Goal: Task Accomplishment & Management: Complete application form

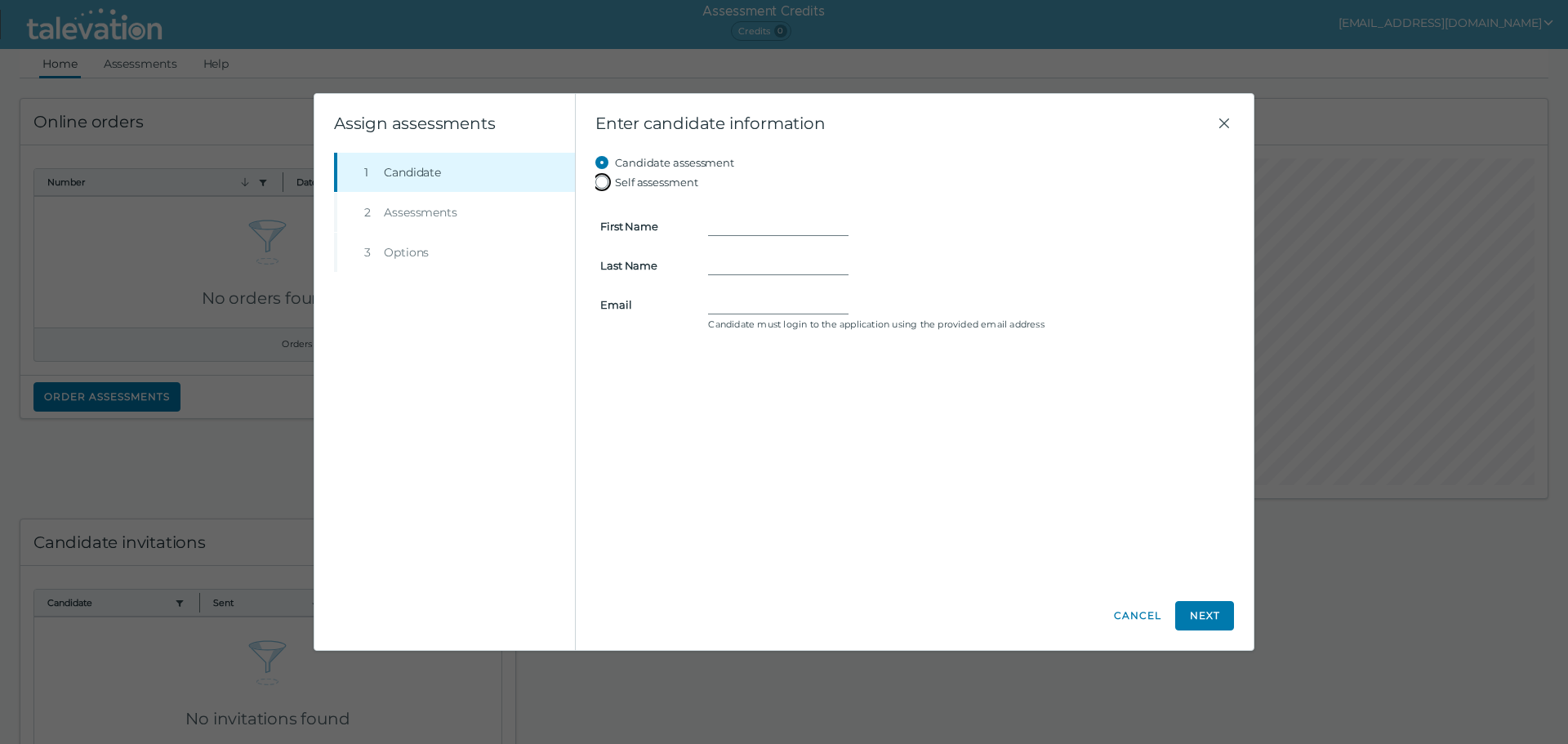
click at [610, 185] on input "Self assessment" at bounding box center [605, 181] width 19 height 19
radio input "true"
type input "[PERSON_NAME]"
type input "L"
type input "[EMAIL_ADDRESS][DOMAIN_NAME]"
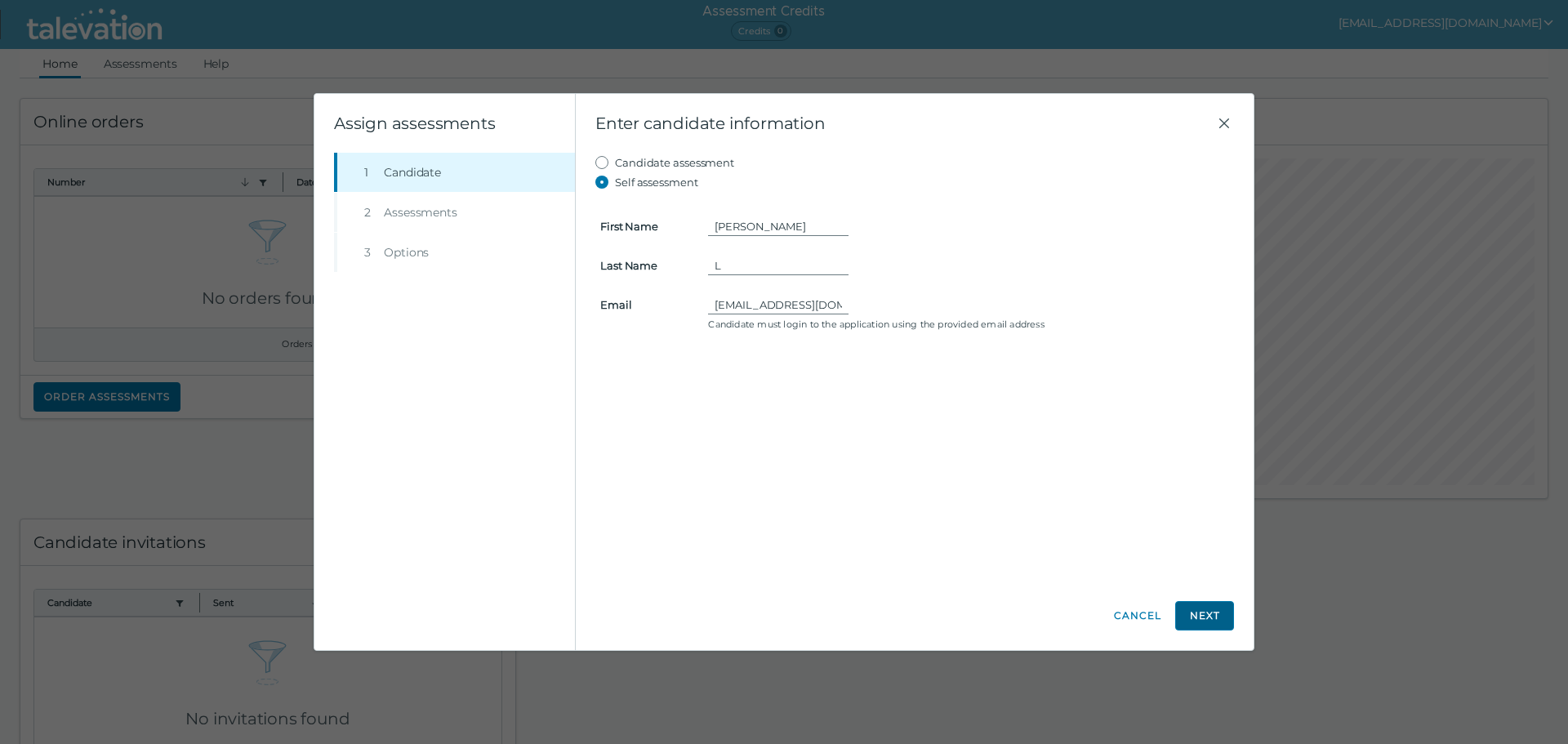
click at [1207, 615] on button "Next" at bounding box center [1204, 615] width 59 height 29
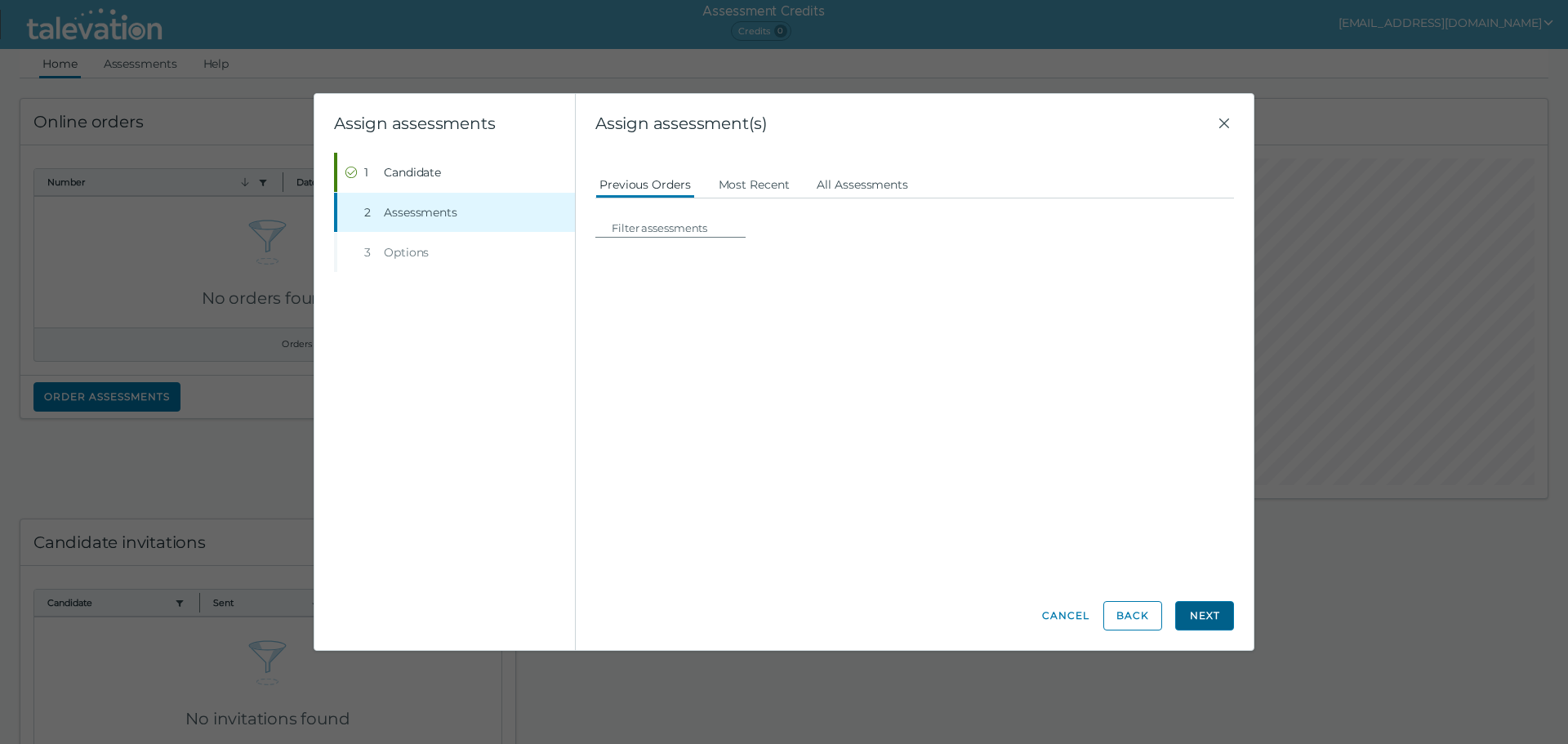
click at [1207, 615] on button "Next" at bounding box center [1204, 615] width 59 height 29
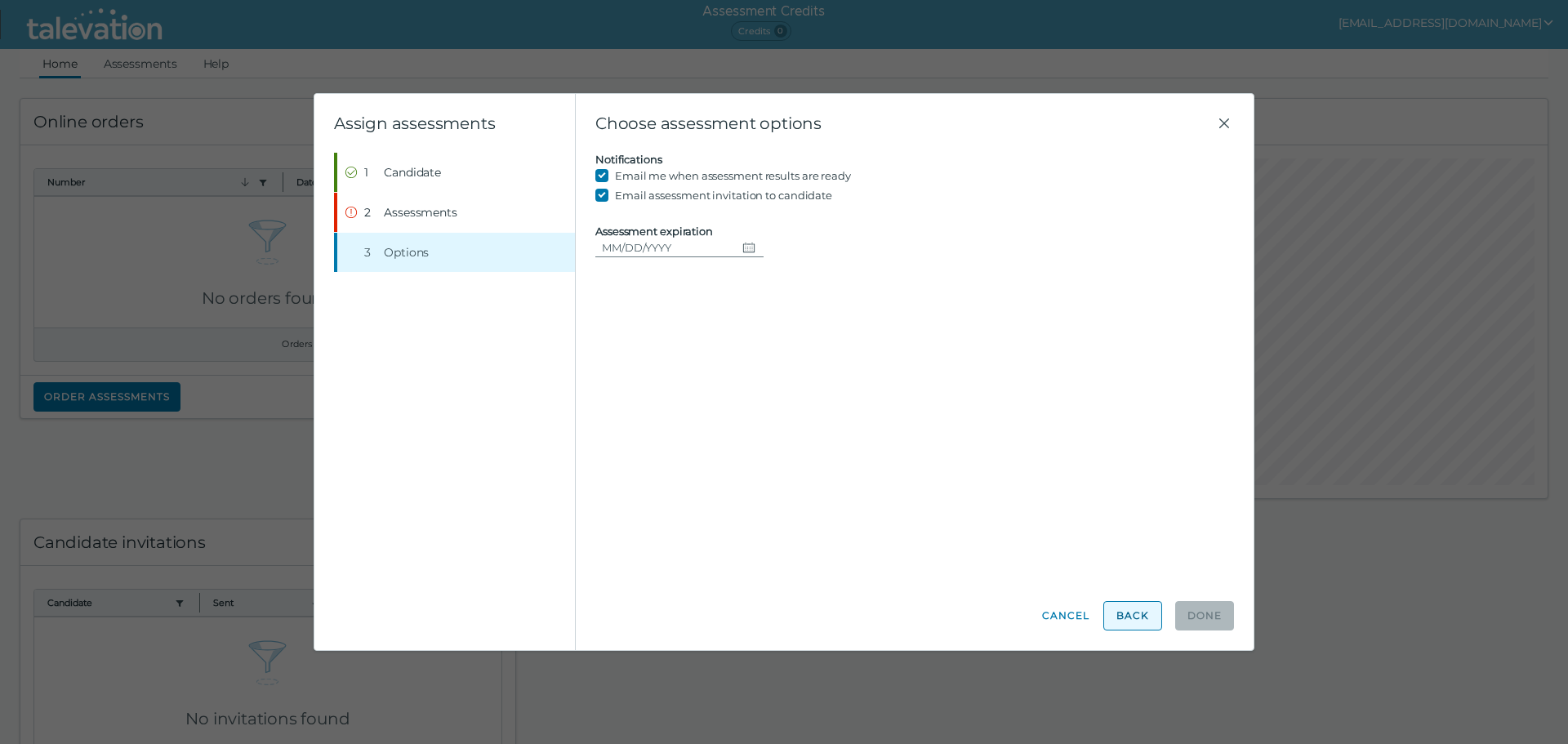
click at [1125, 625] on button "Back" at bounding box center [1132, 615] width 59 height 29
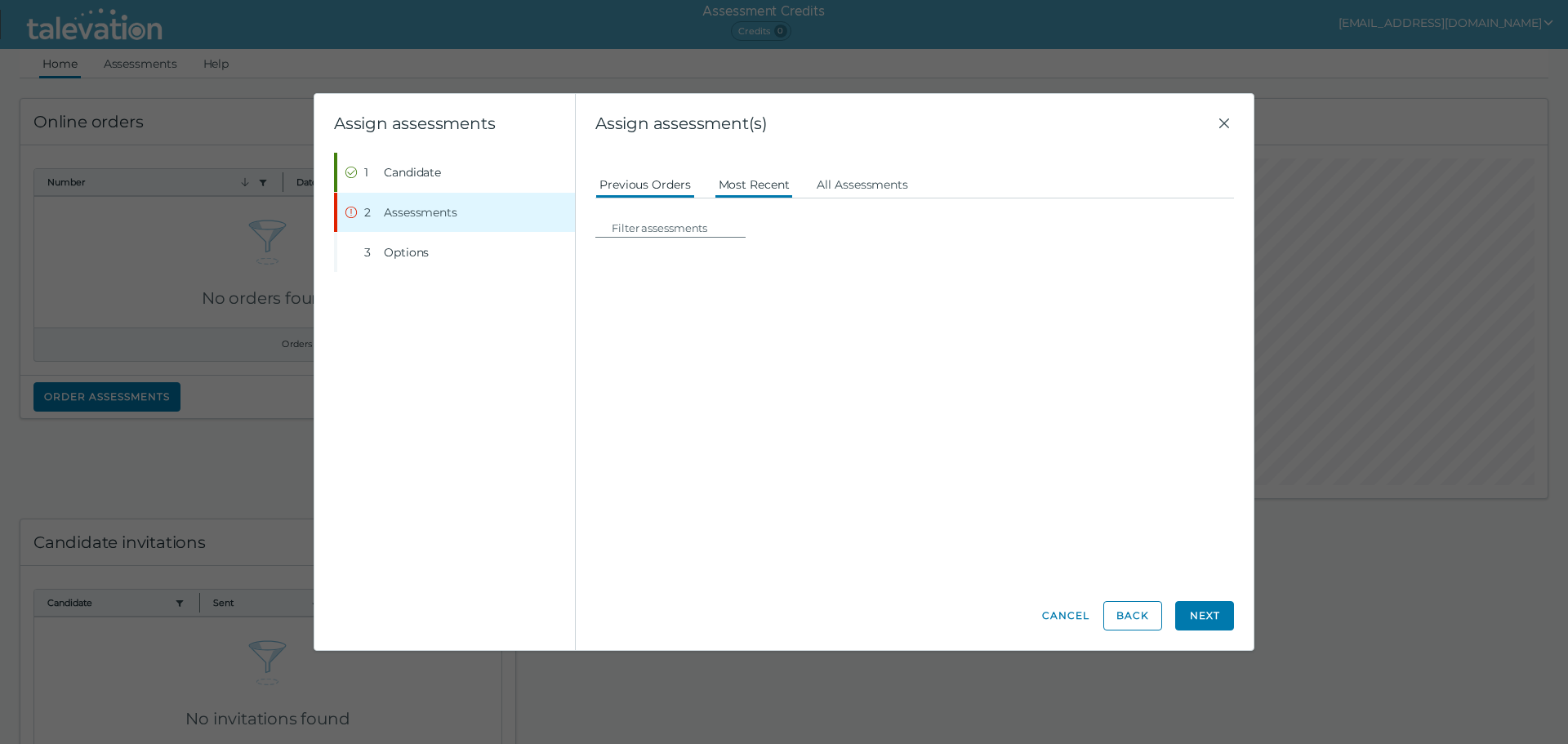
click at [782, 179] on button "Most Recent" at bounding box center [753, 183] width 79 height 29
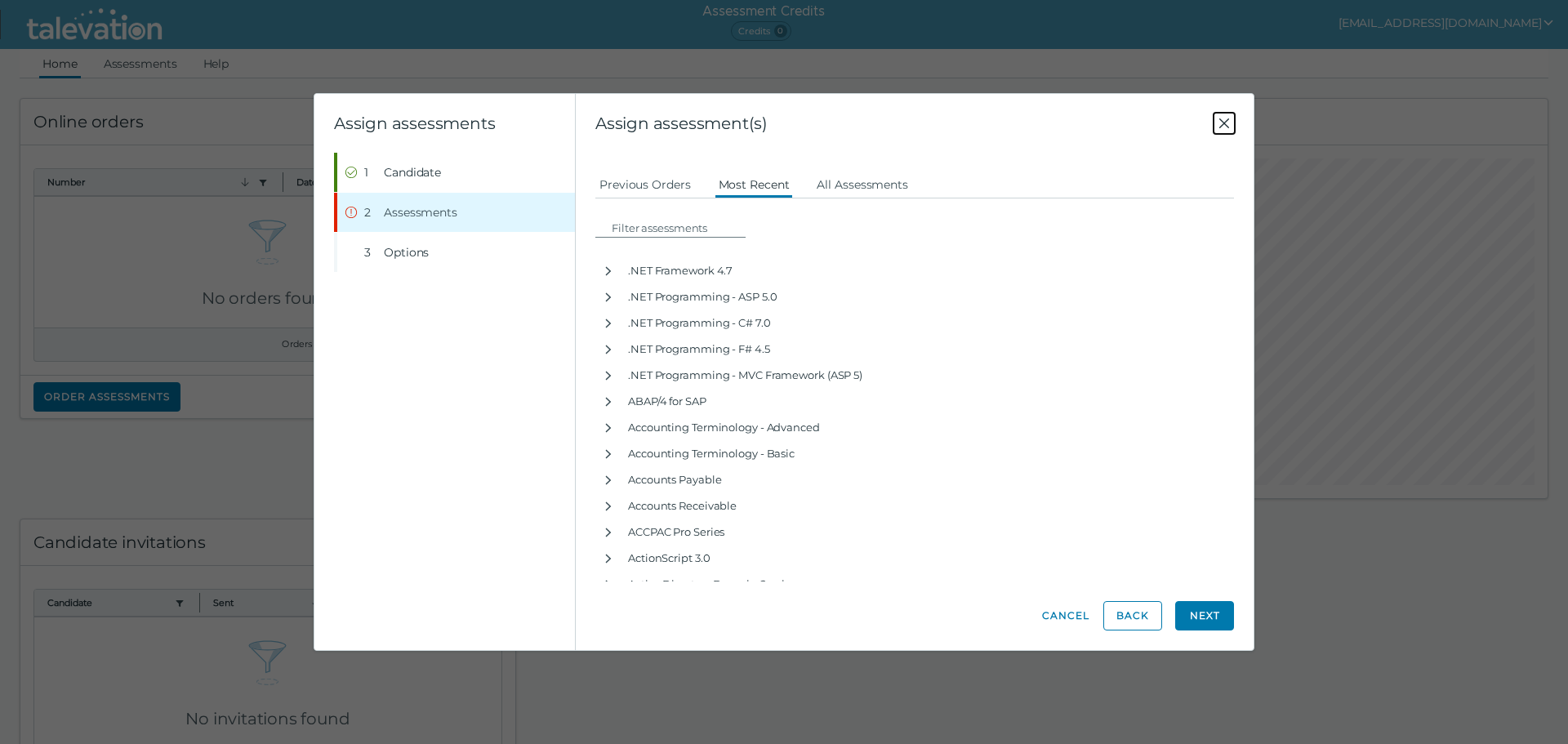
click at [1225, 123] on icon "Close" at bounding box center [1223, 123] width 19 height 19
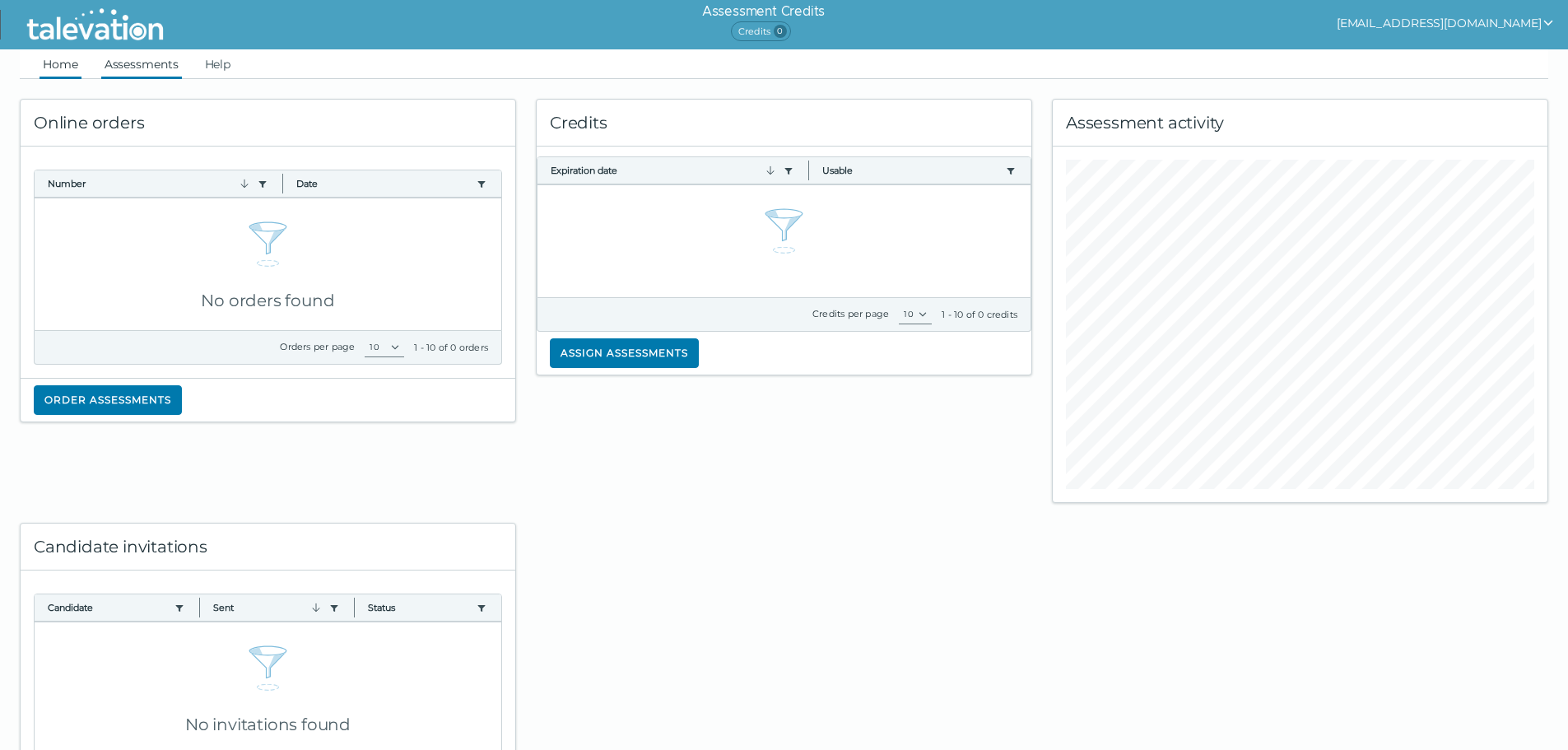
click at [149, 61] on link "Assessments" at bounding box center [142, 64] width 81 height 29
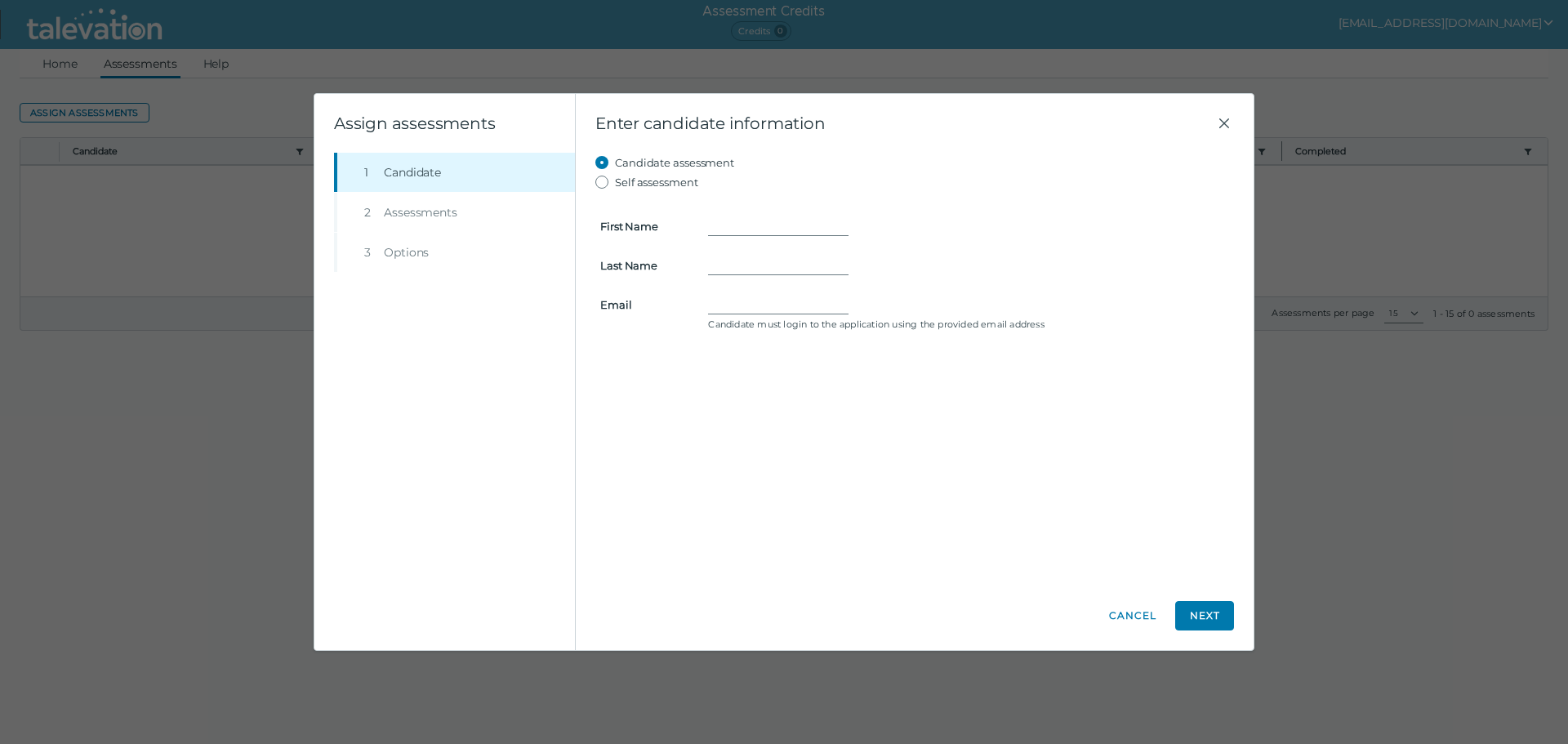
click at [436, 214] on li "Step 2 Assessments" at bounding box center [454, 211] width 241 height 39
click at [602, 179] on input "Self assessment" at bounding box center [605, 181] width 19 height 19
radio input "true"
type input "[PERSON_NAME]"
type input "L"
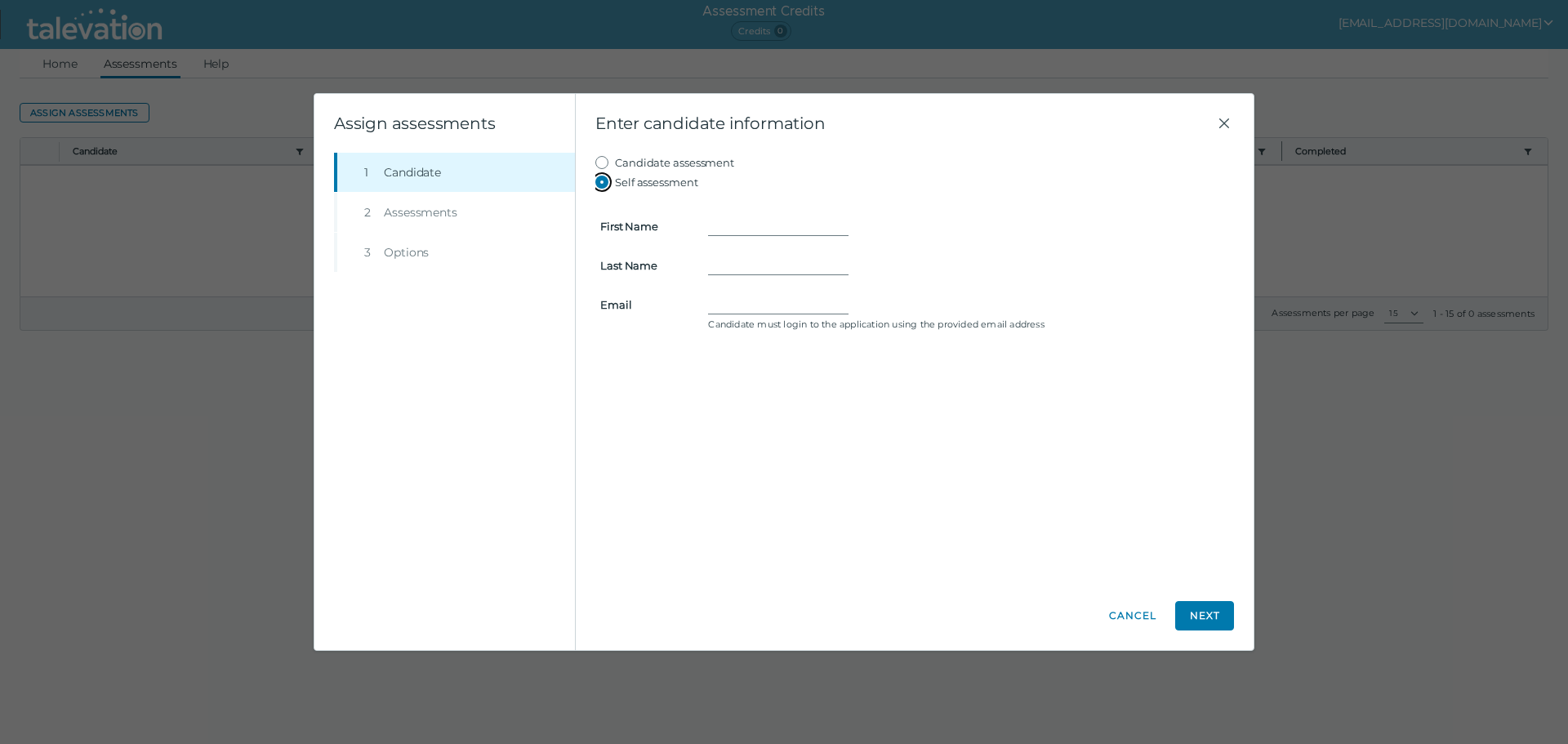
type input "[EMAIL_ADDRESS][DOMAIN_NAME]"
click at [1134, 609] on button "Cancel" at bounding box center [1132, 615] width 59 height 29
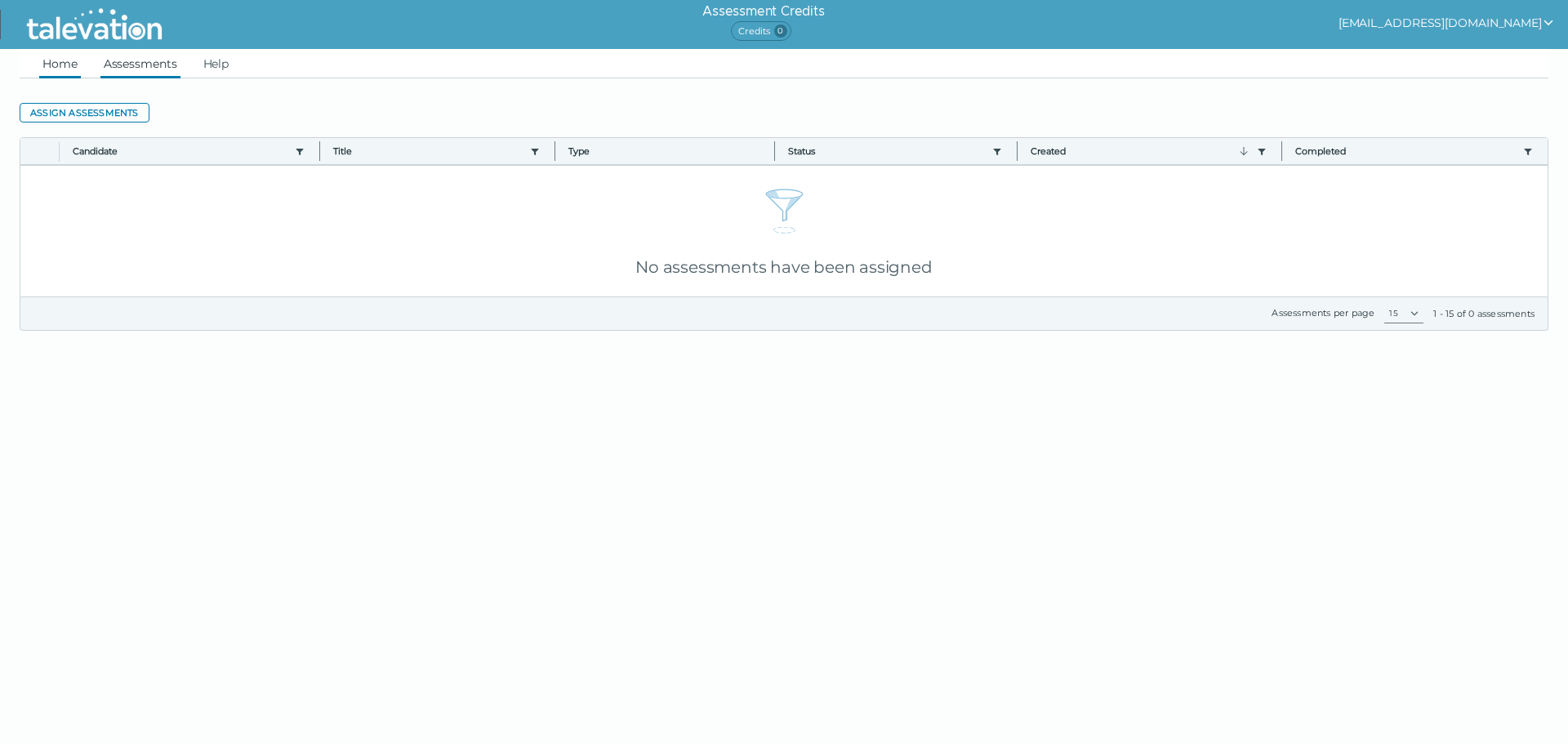
click at [62, 61] on link "Home" at bounding box center [60, 64] width 42 height 29
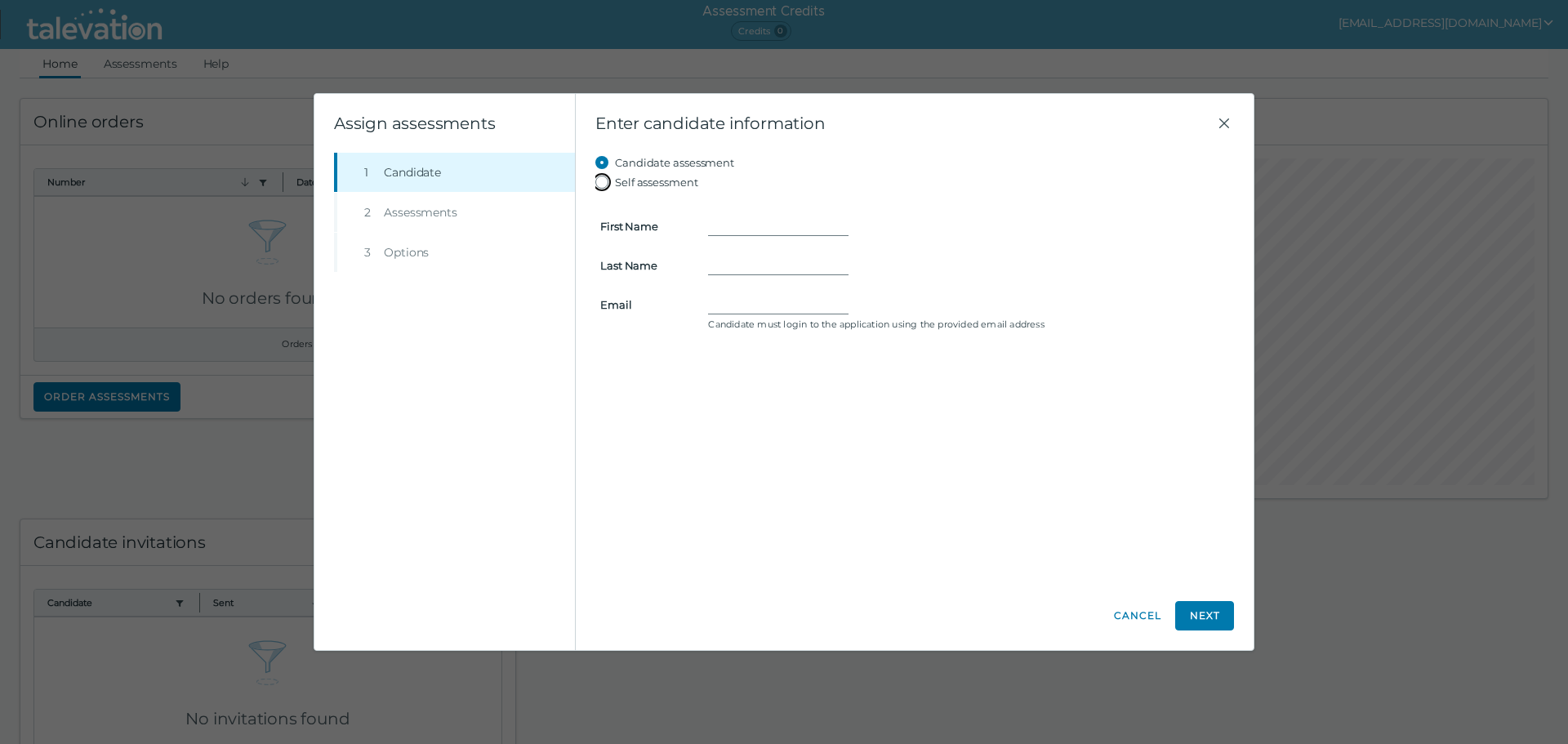
click at [601, 182] on input "Self assessment" at bounding box center [605, 181] width 19 height 19
radio input "true"
type input "[PERSON_NAME]"
type input "L"
type input "[EMAIL_ADDRESS][DOMAIN_NAME]"
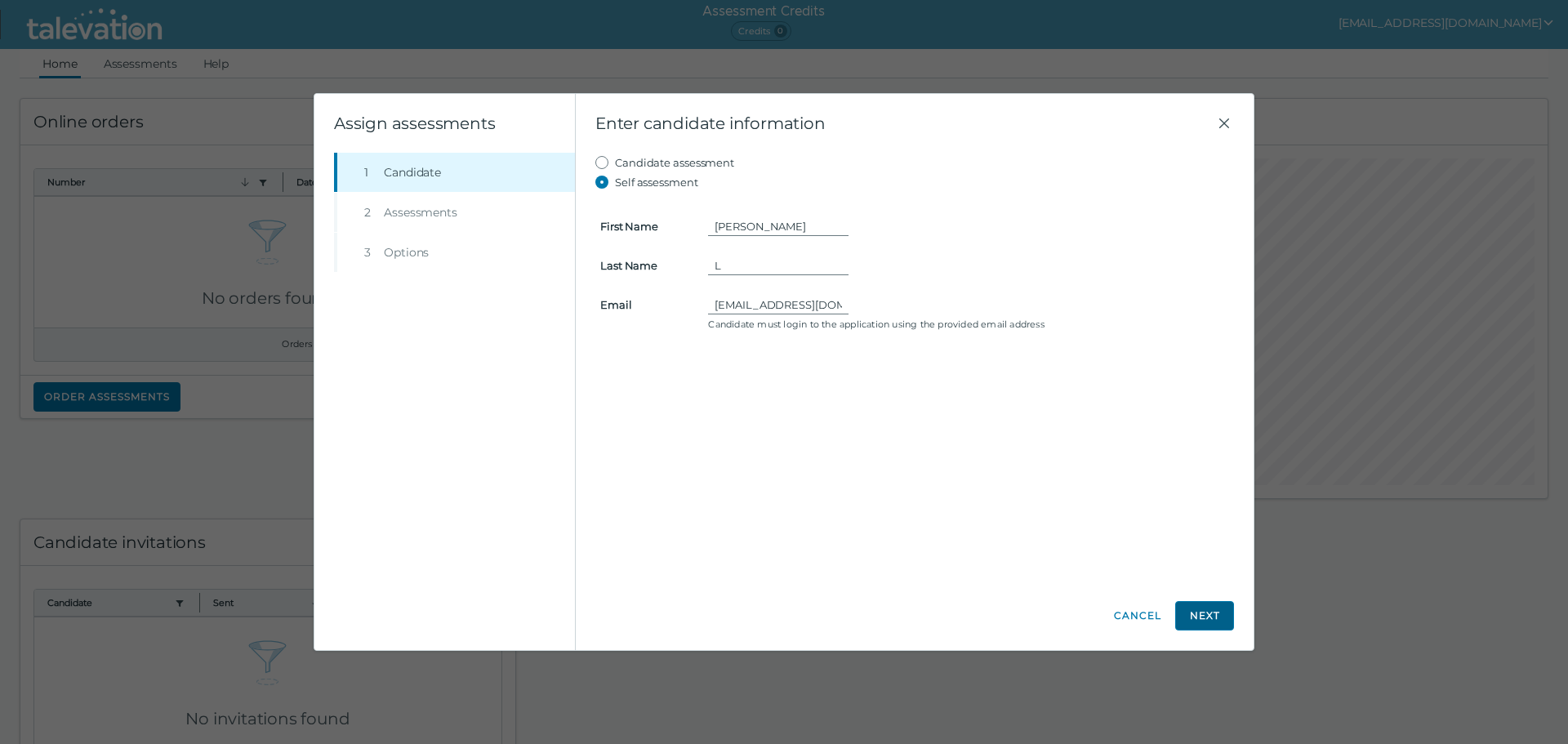
click at [1198, 621] on button "Next" at bounding box center [1204, 615] width 59 height 29
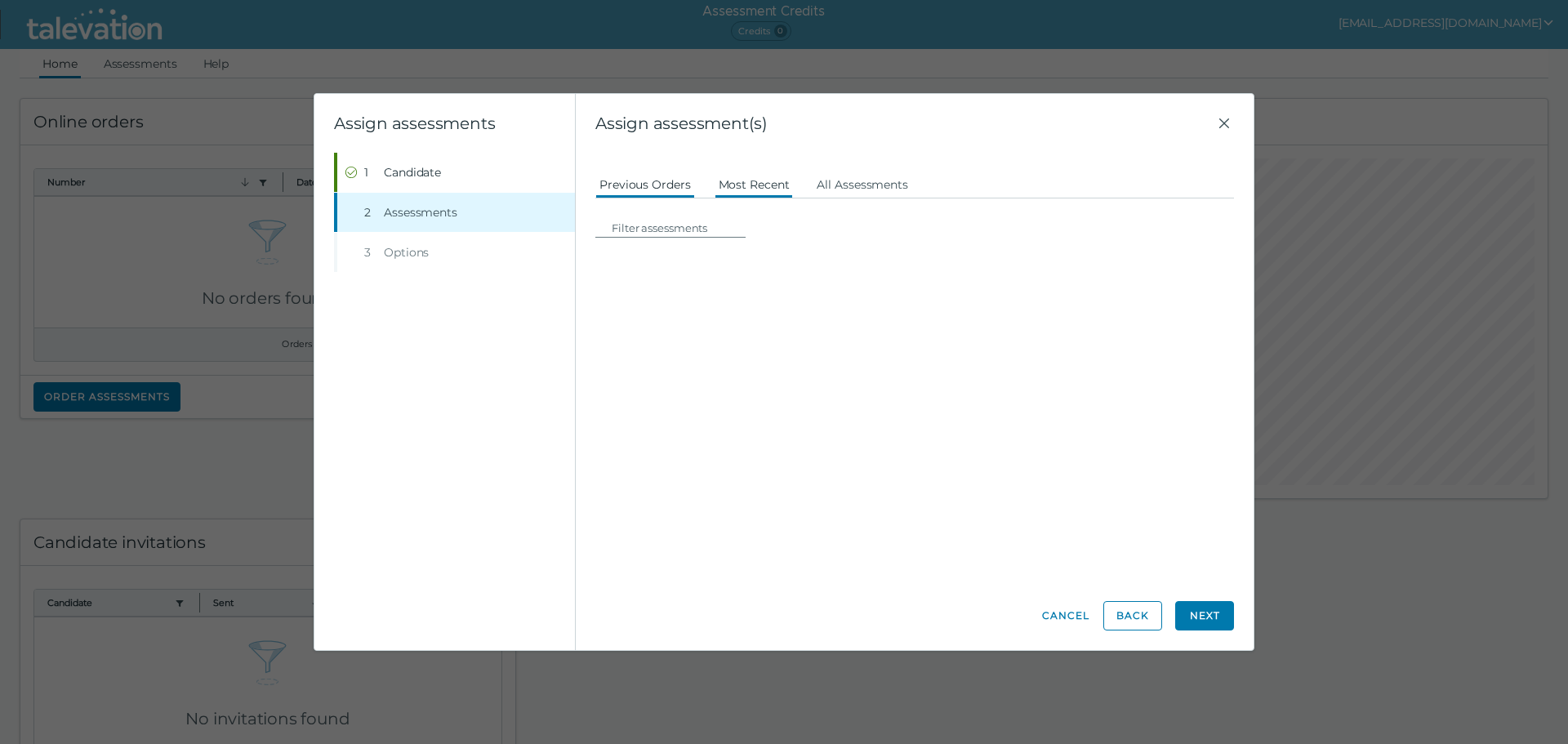
click at [740, 175] on button "Most Recent" at bounding box center [753, 183] width 79 height 29
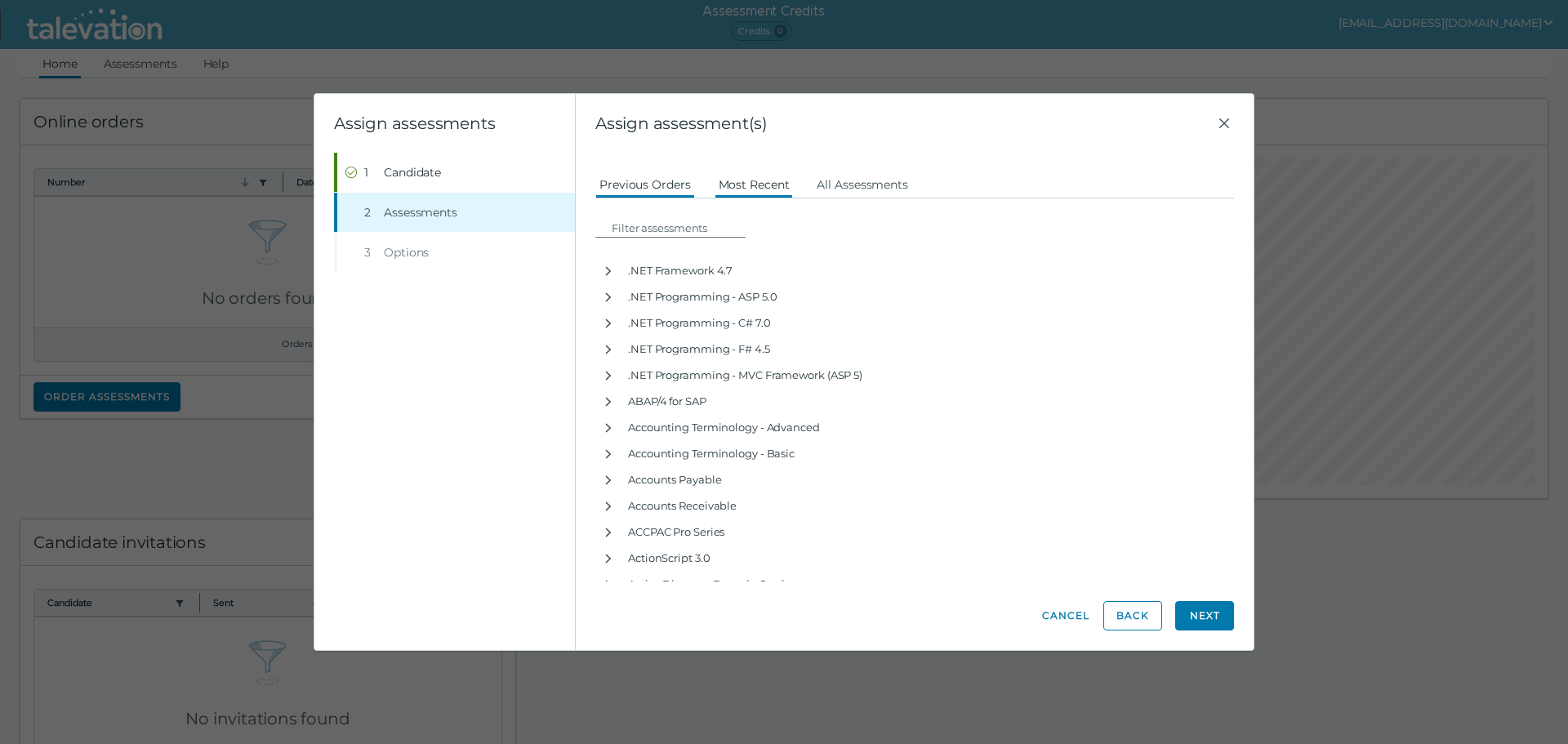
click at [662, 186] on button "Previous Orders" at bounding box center [645, 183] width 100 height 29
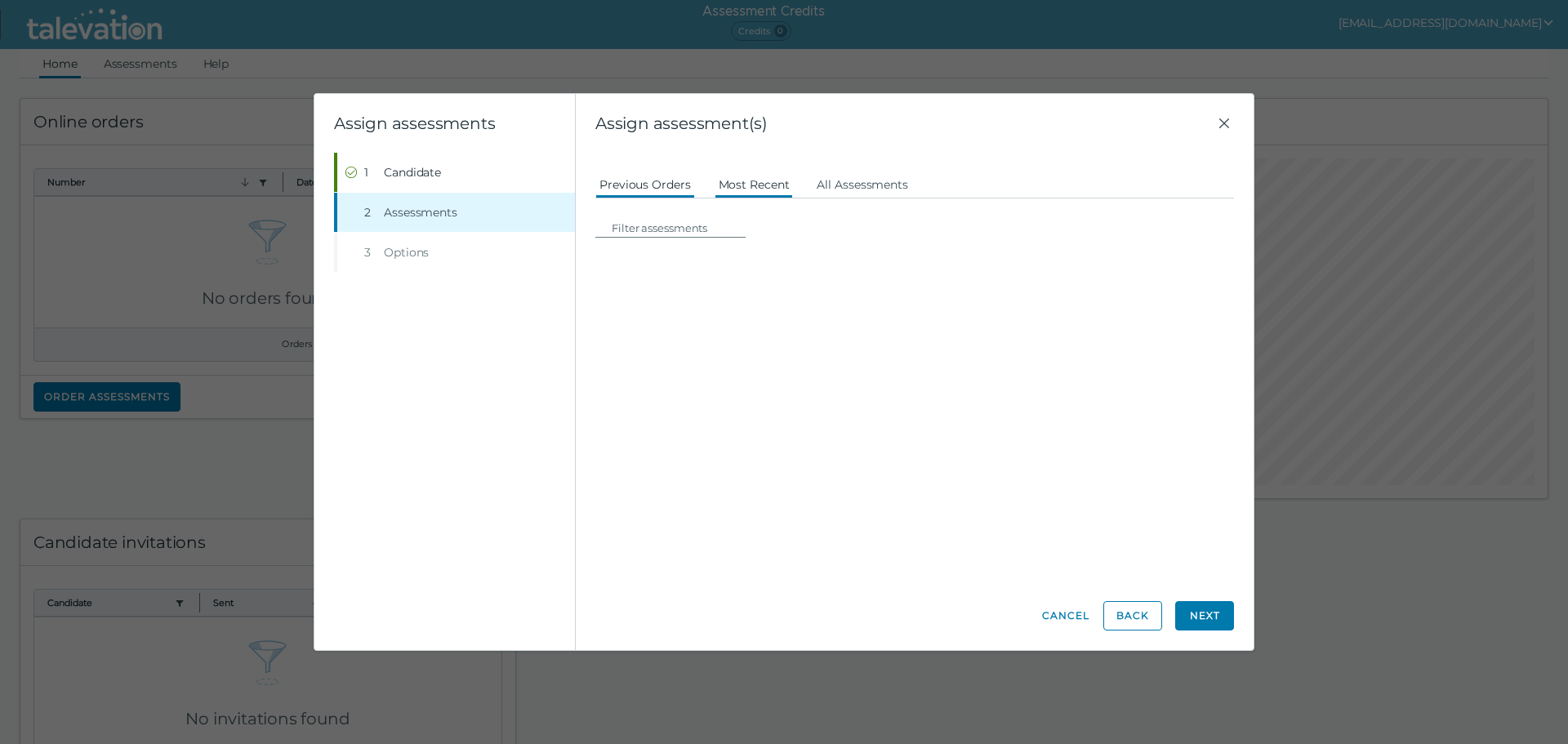
click at [774, 187] on button "Most Recent" at bounding box center [753, 183] width 79 height 29
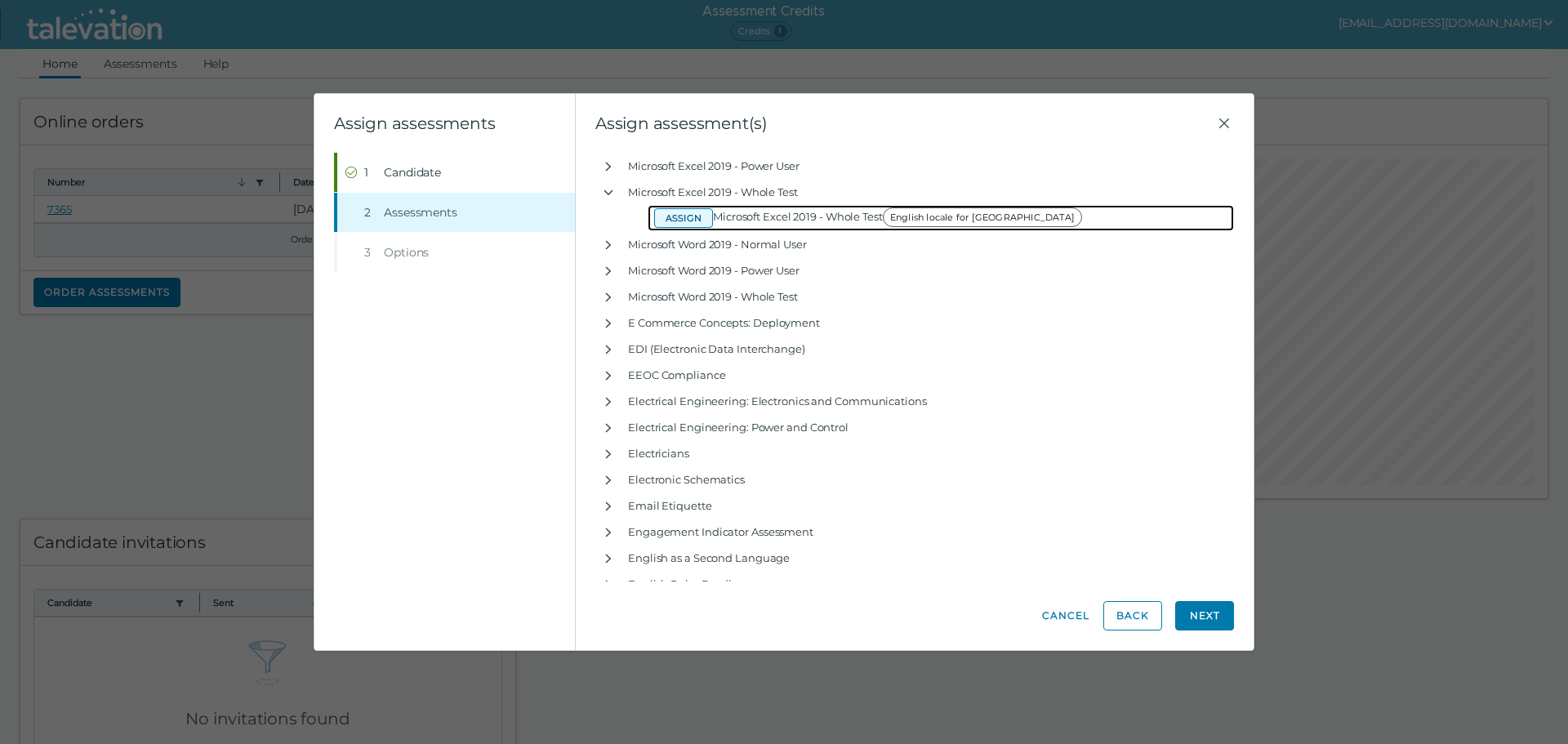
click at [685, 217] on button "Assign" at bounding box center [683, 217] width 59 height 19
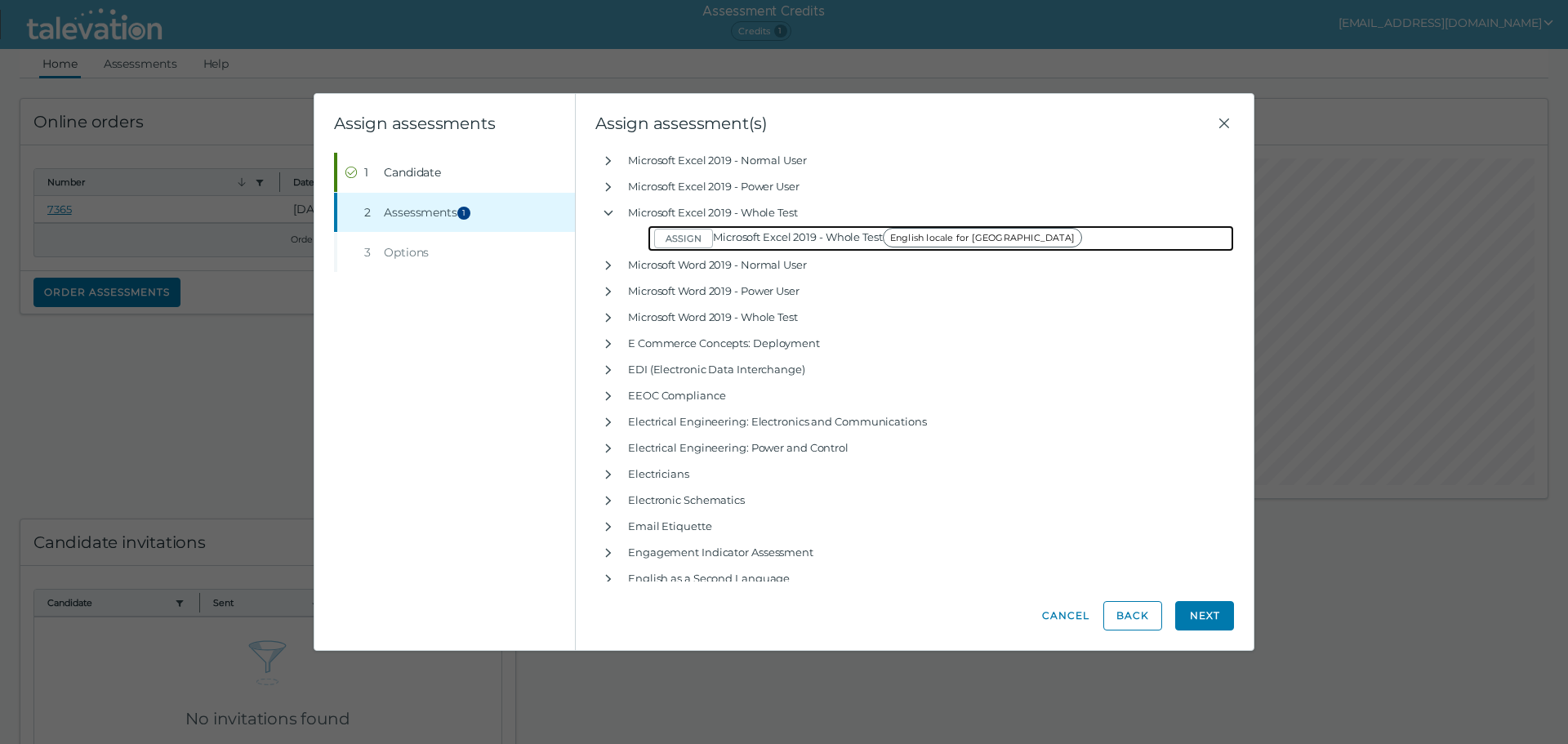
scroll to position [7622, 0]
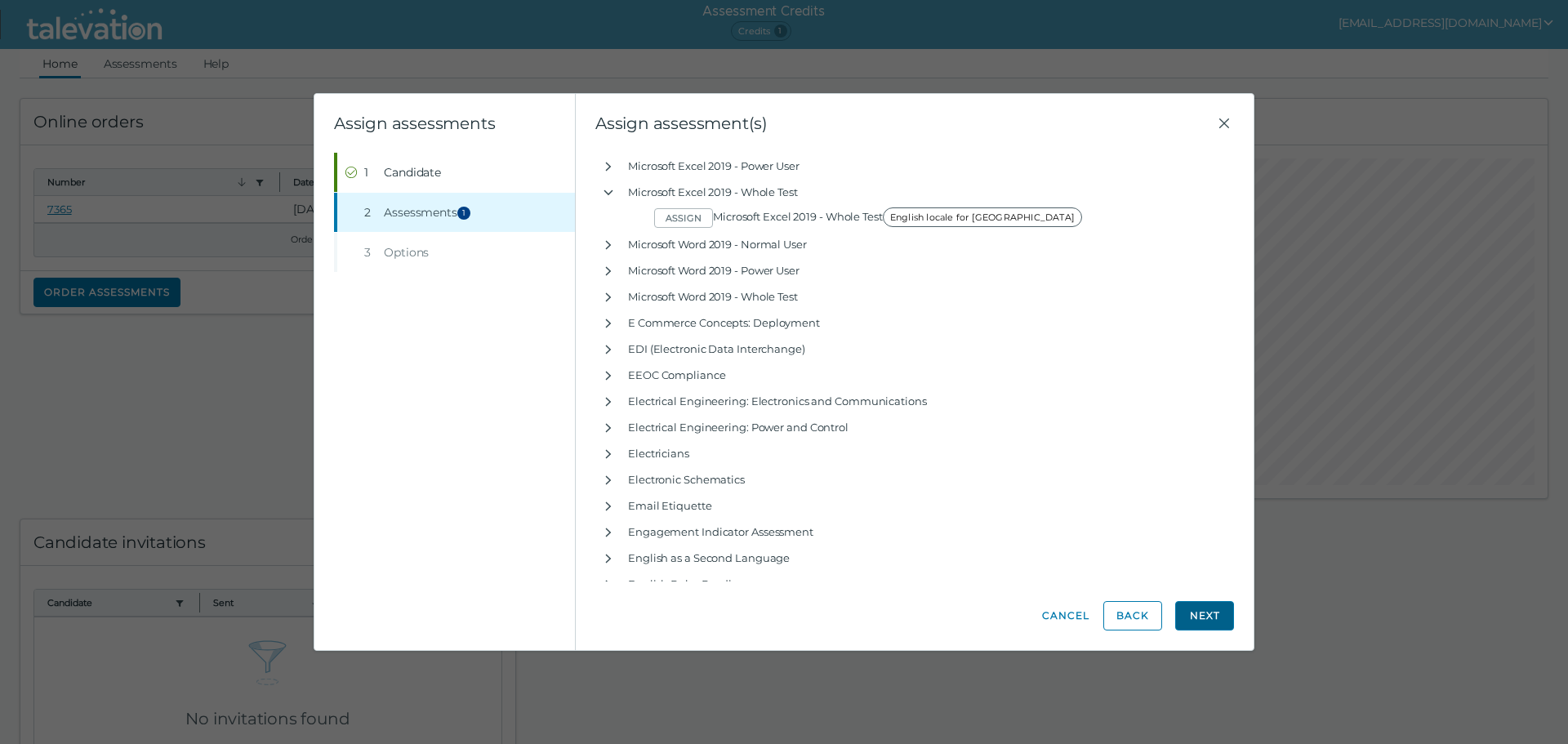
click at [1197, 617] on button "Next" at bounding box center [1204, 615] width 59 height 29
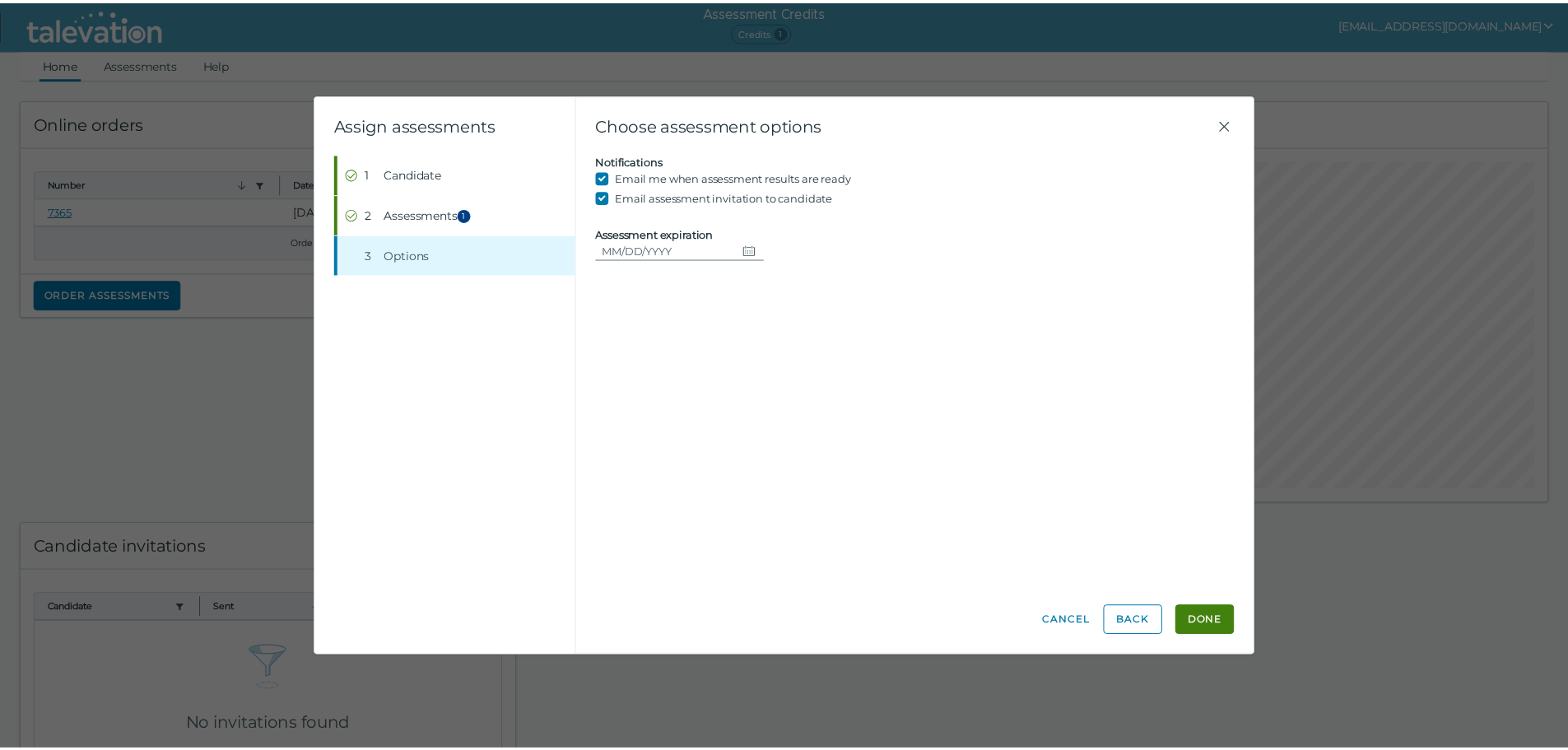
scroll to position [0, 0]
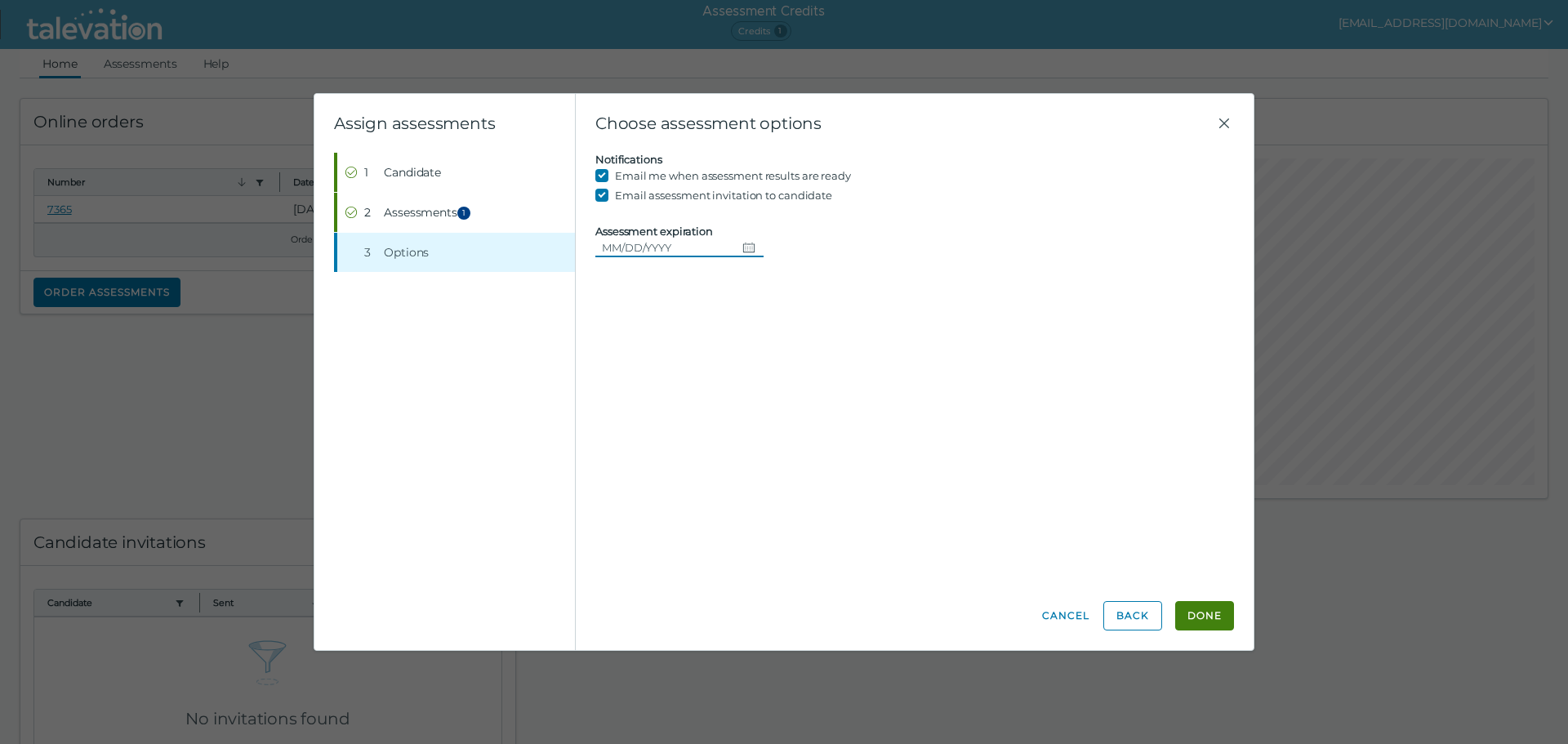
drag, startPoint x: 631, startPoint y: 247, endPoint x: 659, endPoint y: 250, distance: 28.2
click at [631, 247] on input "Assessment expiration" at bounding box center [666, 247] width 140 height 19
click at [744, 253] on icon "Choose date" at bounding box center [749, 247] width 13 height 13
click at [800, 298] on icon "Next month" at bounding box center [800, 293] width 15 height 15
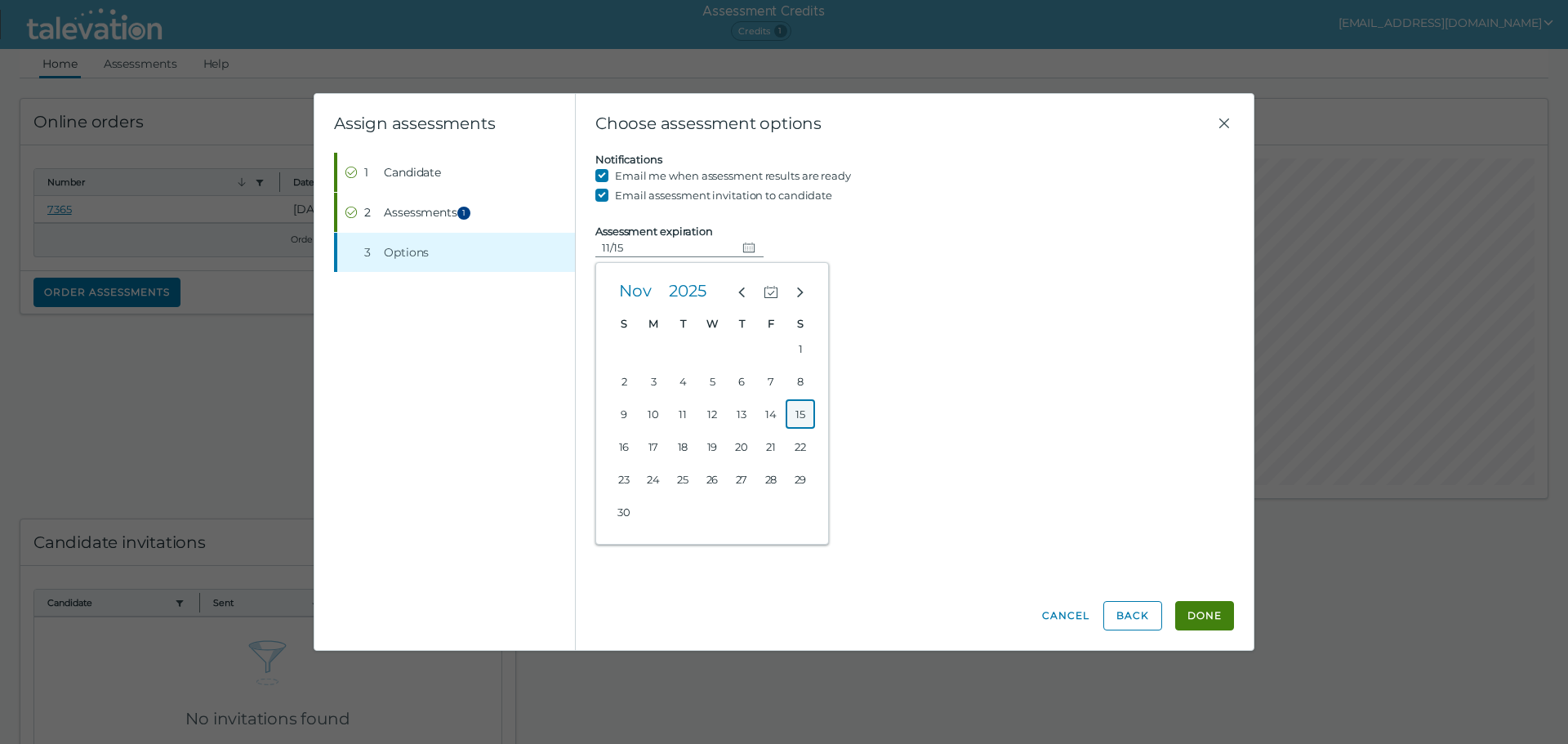
click at [795, 415] on button "15" at bounding box center [799, 414] width 29 height 29
type input "[DATE]"
click at [1198, 621] on button "Done" at bounding box center [1204, 615] width 59 height 29
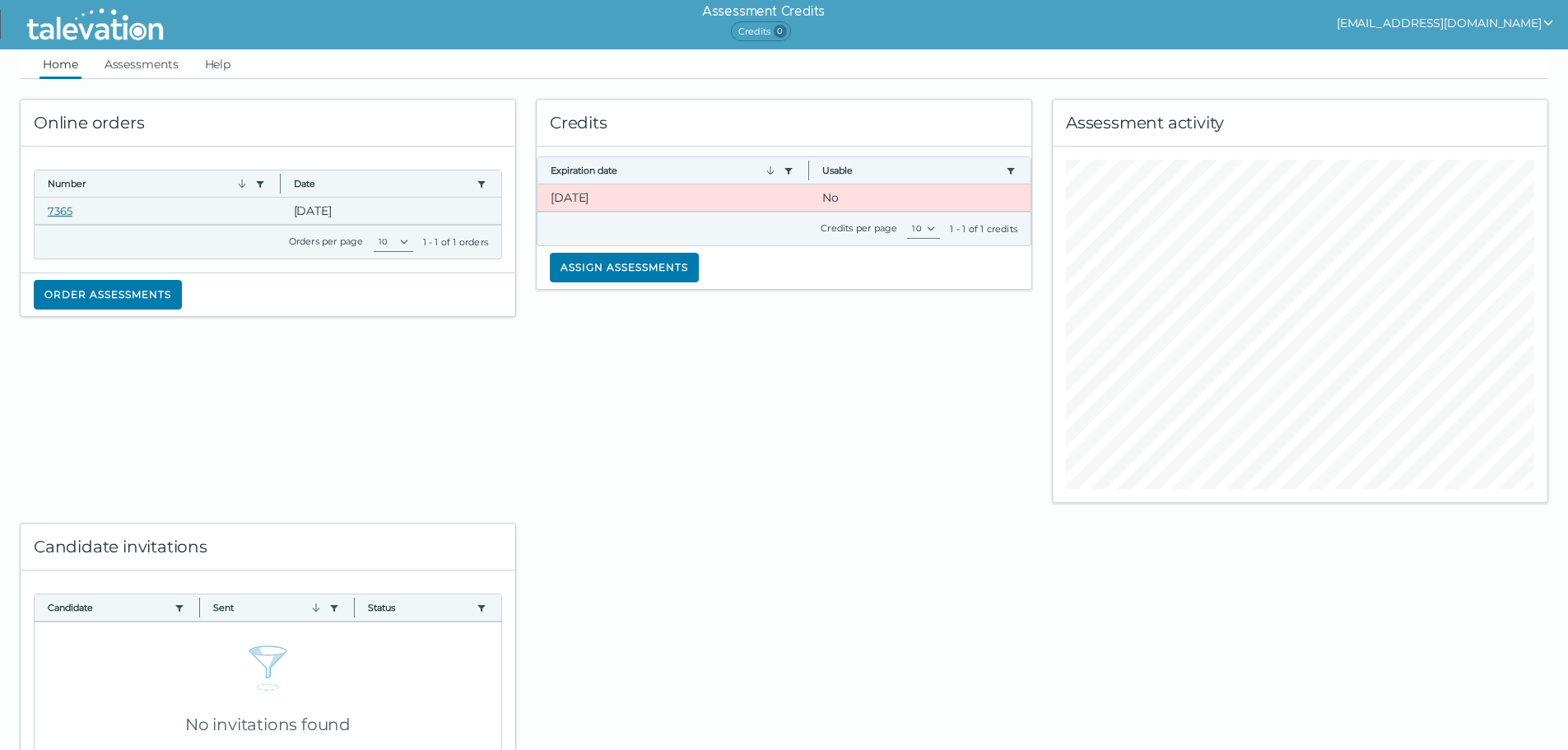
click at [61, 210] on link "7365" at bounding box center [60, 211] width 24 height 13
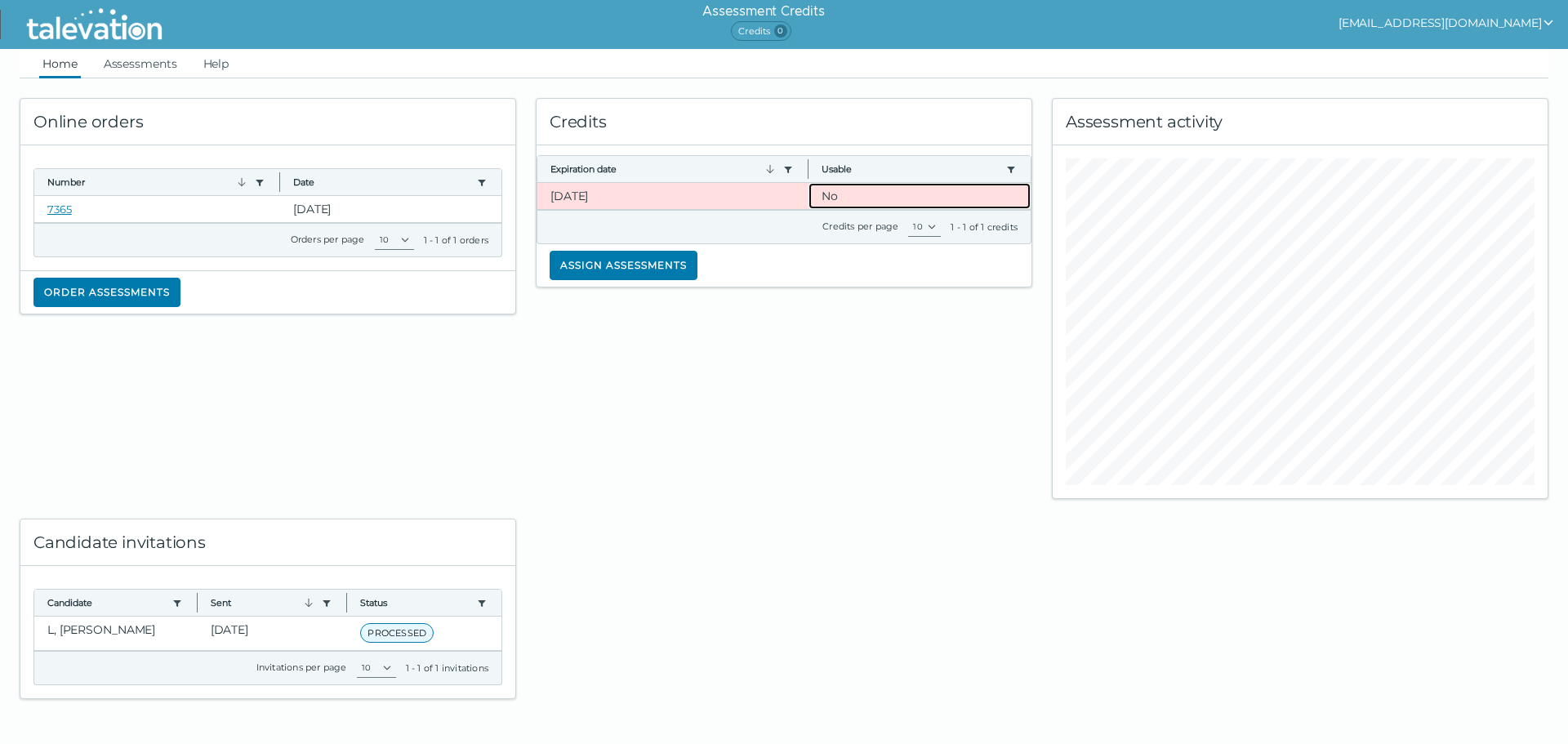
click at [833, 195] on clr-dg-cell "No" at bounding box center [920, 196] width 222 height 26
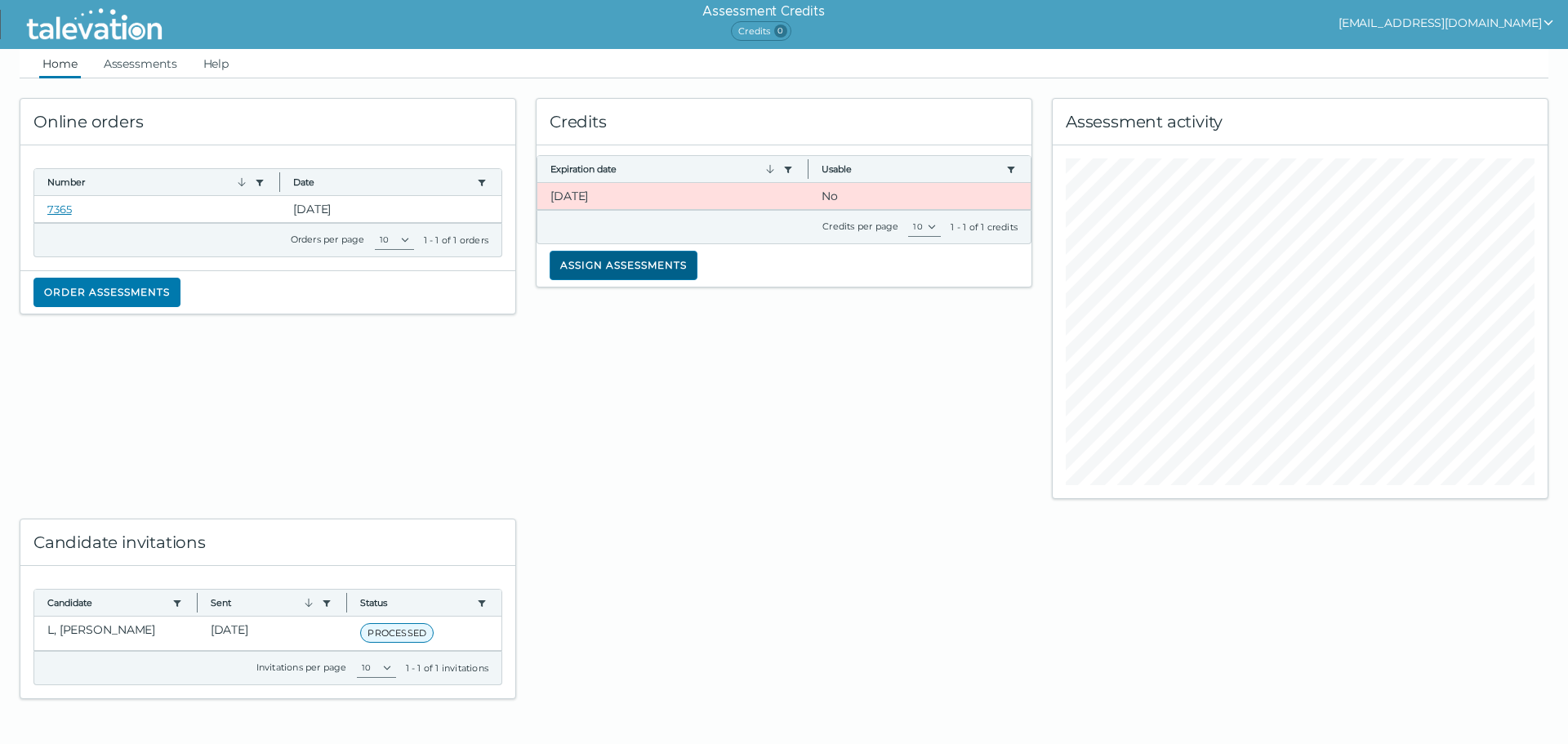
click at [631, 265] on button "Assign assessments" at bounding box center [623, 265] width 148 height 29
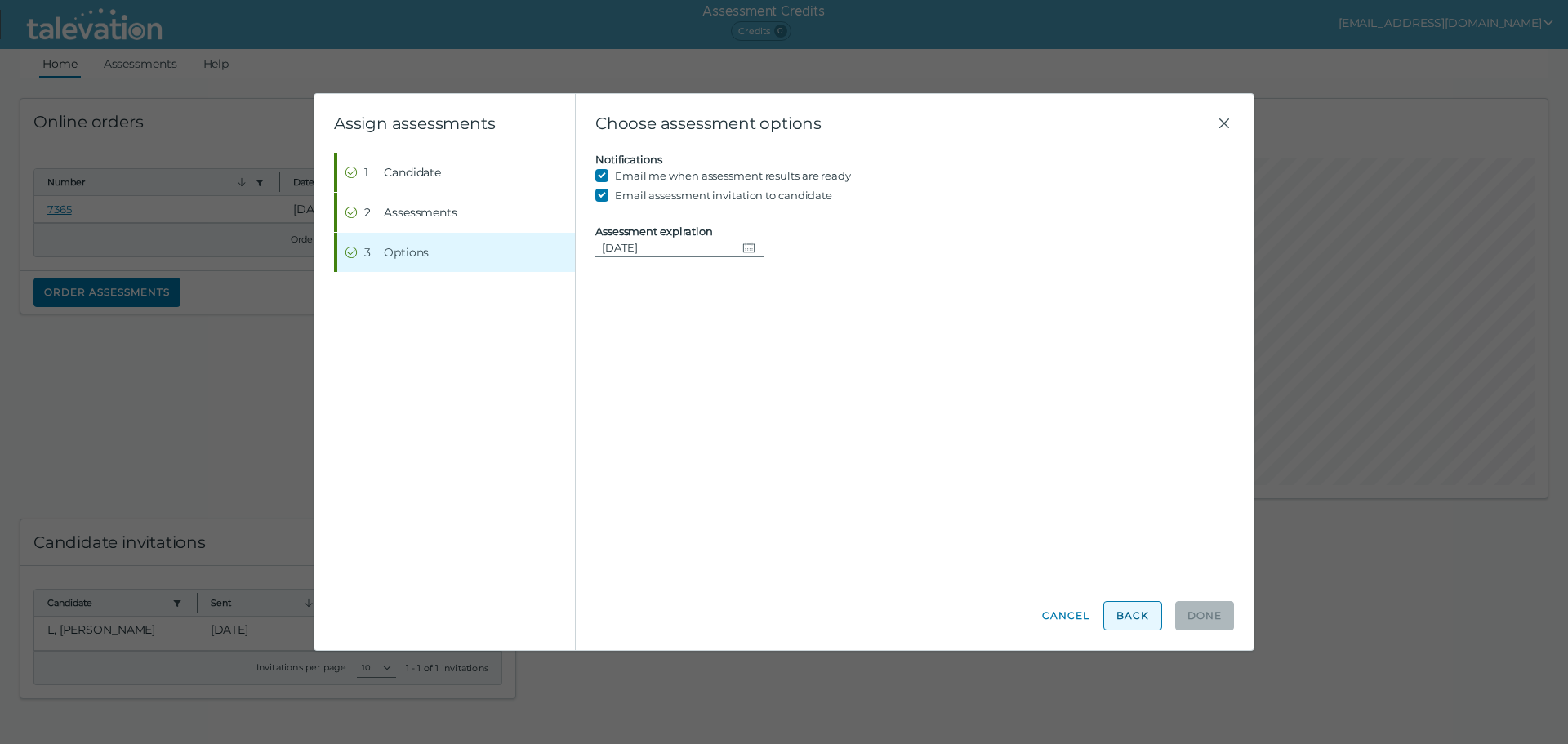
click at [1139, 620] on button "Back" at bounding box center [1132, 615] width 59 height 29
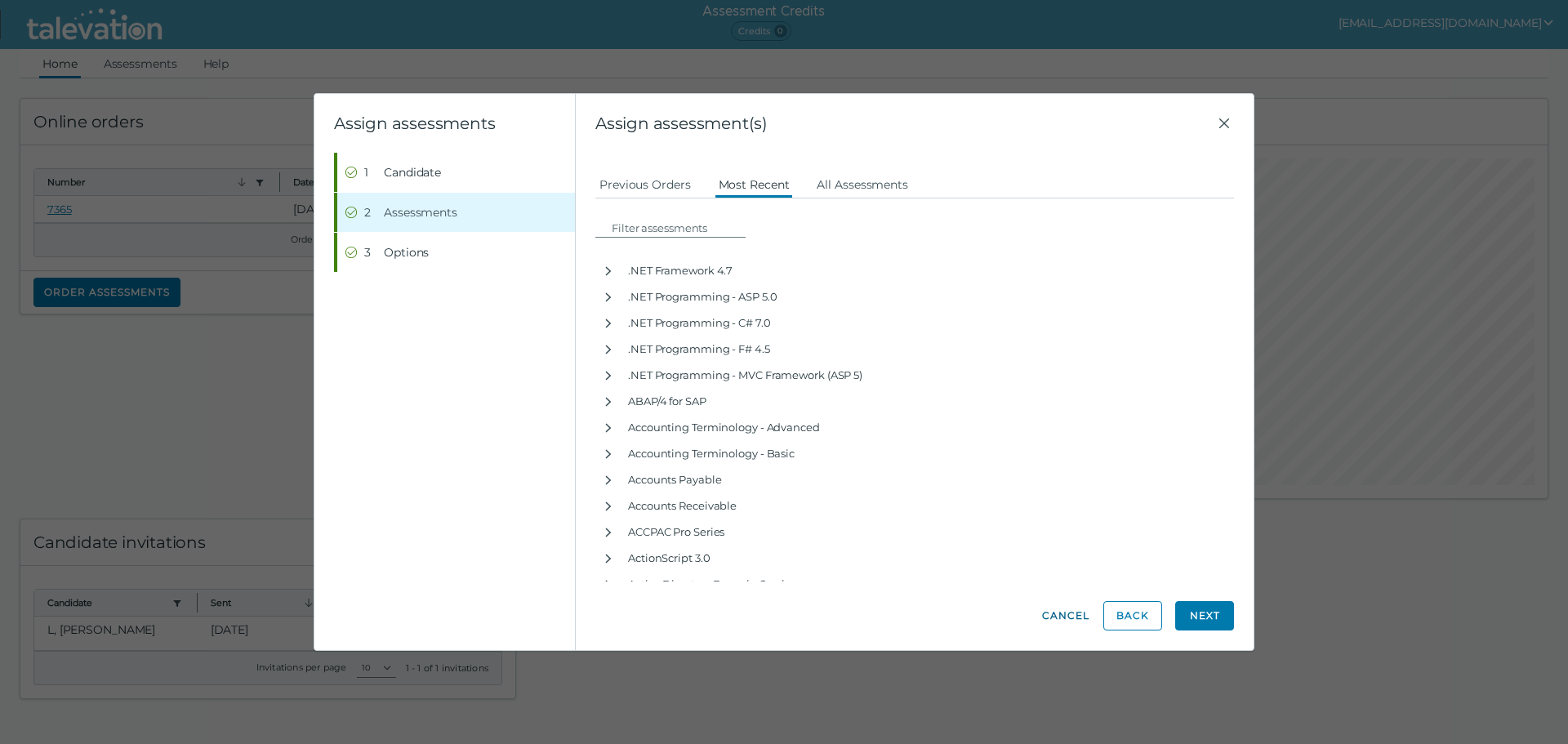
click at [1071, 613] on button "Cancel" at bounding box center [1065, 615] width 49 height 29
